Goal: Information Seeking & Learning: Learn about a topic

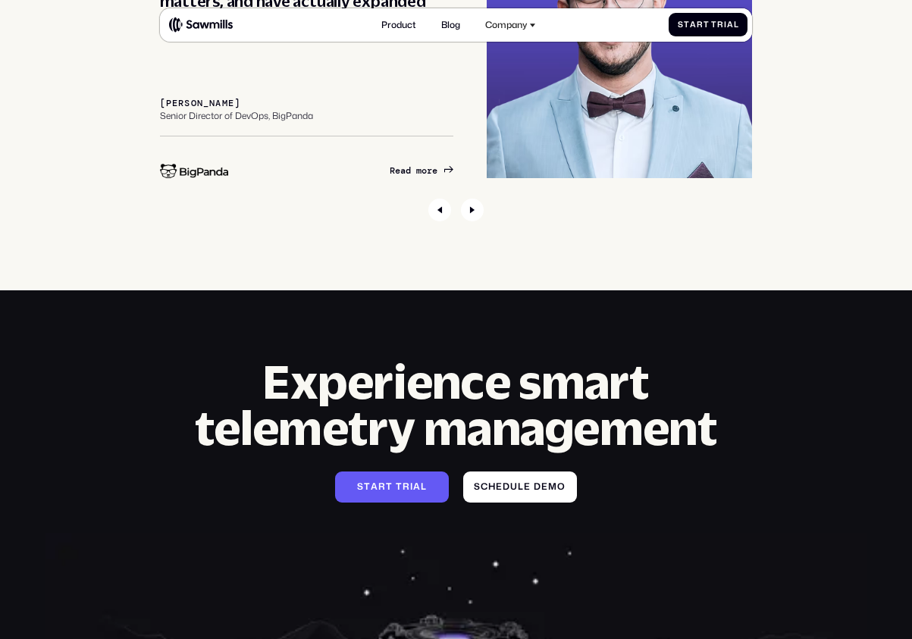
scroll to position [5151, 0]
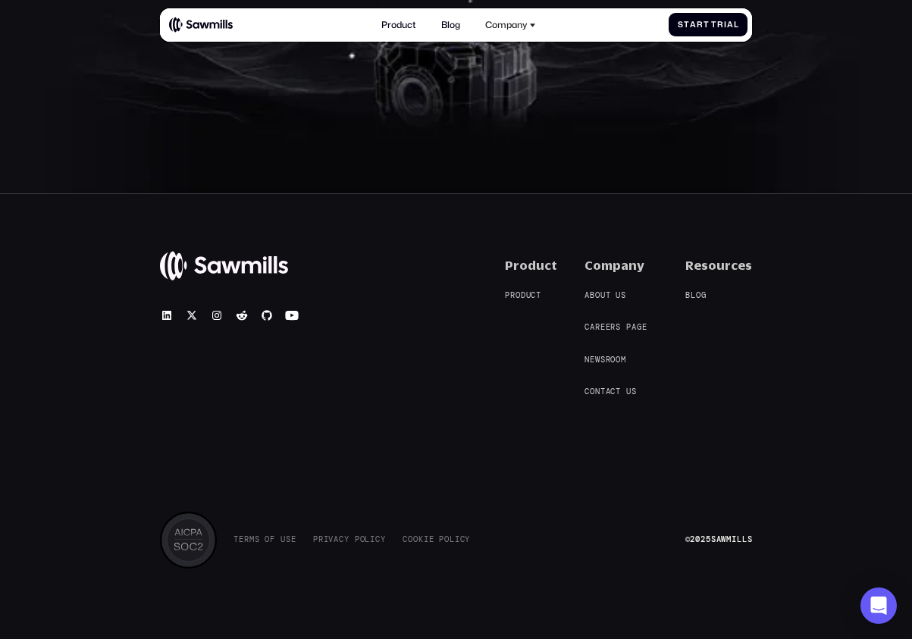
click at [605, 320] on nav "A b o u t u s A b o u t u s C a r e e r s p a g e C a r e e r s p a g e N e w s…" at bounding box center [620, 344] width 73 height 108
click at [605, 330] on span "e" at bounding box center [602, 328] width 5 height 10
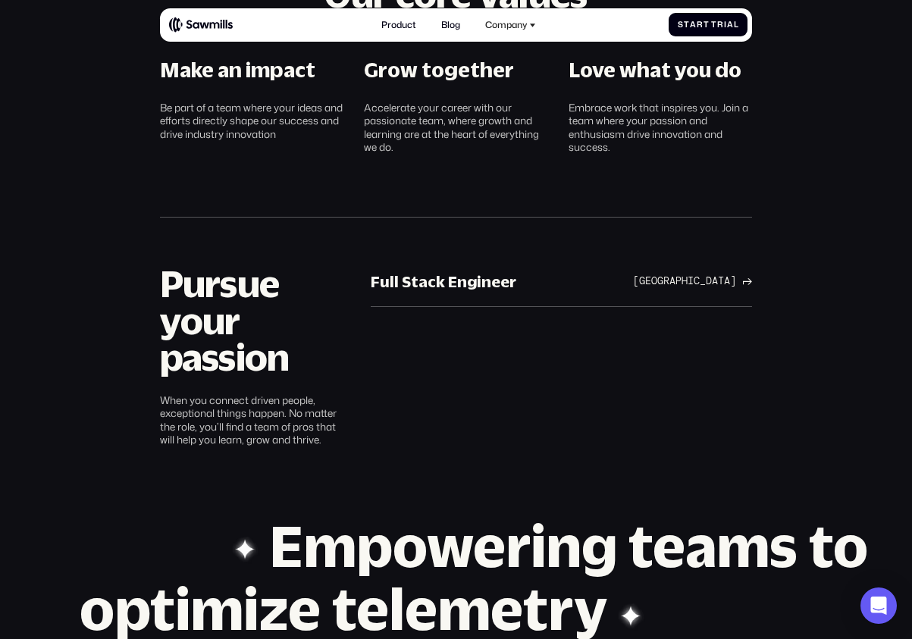
scroll to position [562, 0]
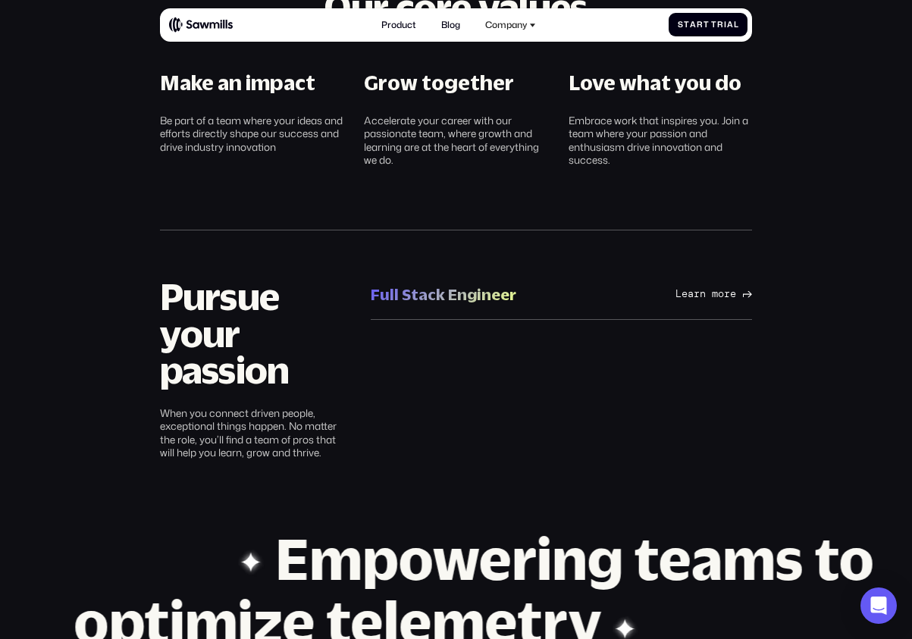
click at [468, 310] on link "Full Stack Engineer Full Stack Engineer San Francisco Bay Area Learn more San F…" at bounding box center [561, 295] width 381 height 52
